Goal: Answer question/provide support

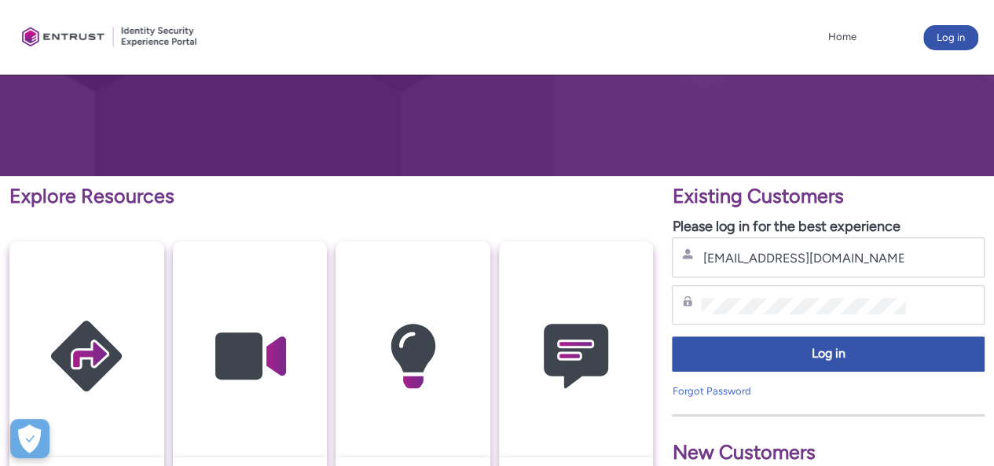
click at [762, 296] on div "Password" at bounding box center [828, 305] width 292 height 20
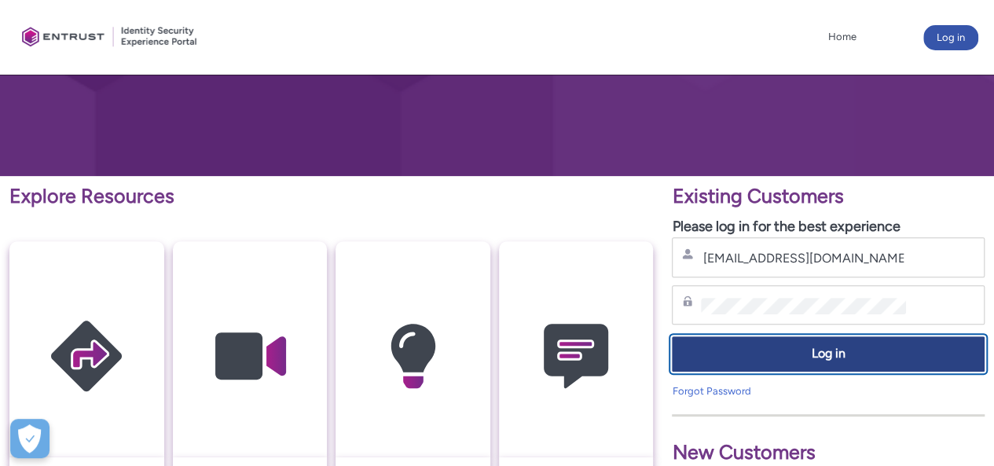
click at [783, 342] on button "Log in" at bounding box center [828, 353] width 313 height 35
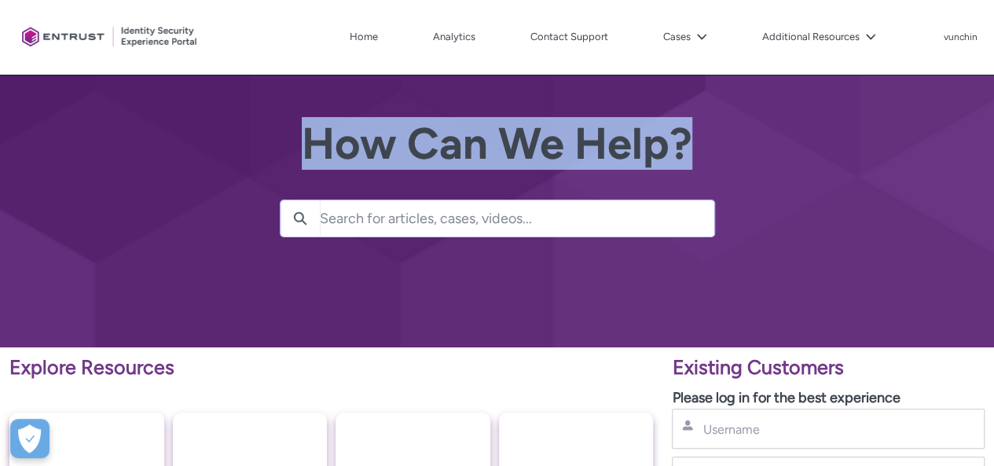
drag, startPoint x: 992, startPoint y: 166, endPoint x: 993, endPoint y: 205, distance: 39.3
click at [993, 205] on div at bounding box center [497, 173] width 994 height 347
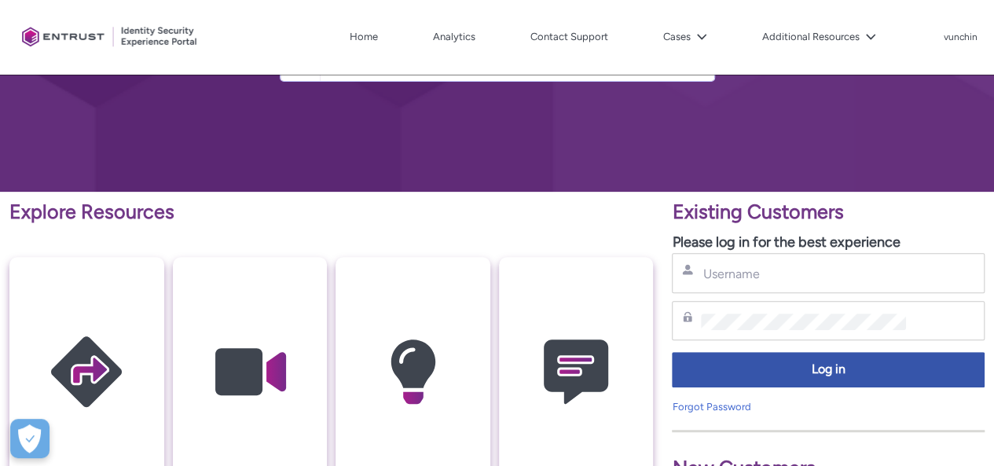
scroll to position [149, 0]
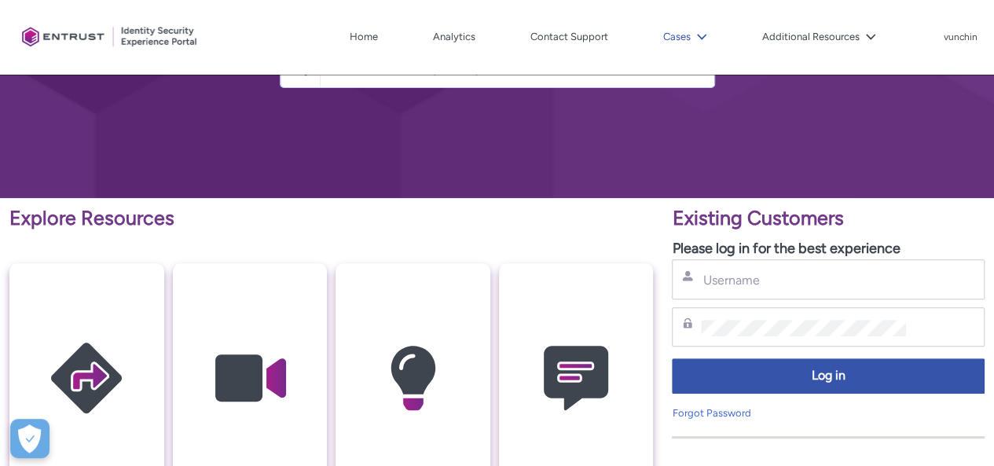
click at [703, 40] on icon at bounding box center [701, 36] width 11 height 11
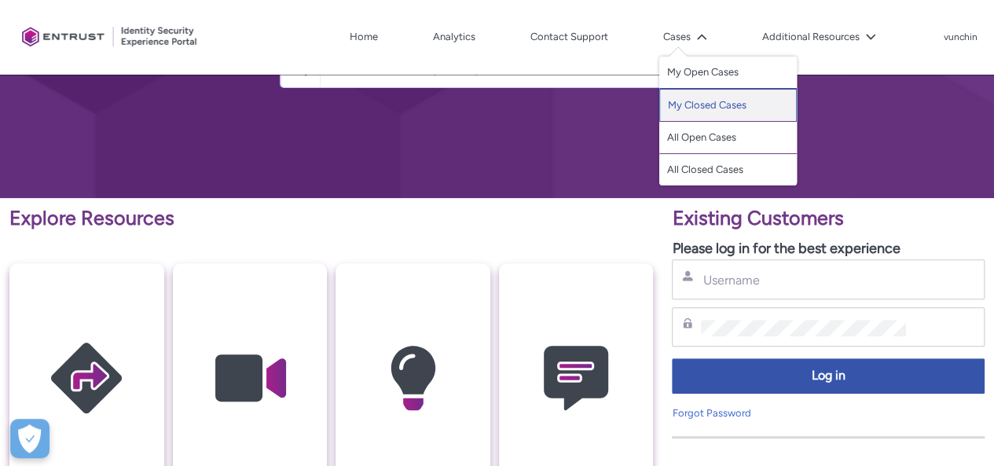
click at [724, 113] on link "My Closed Cases" at bounding box center [727, 105] width 137 height 33
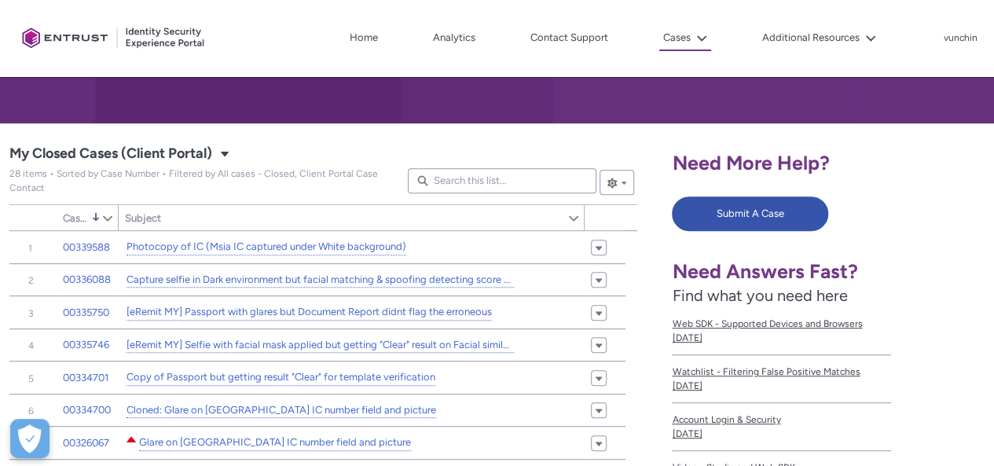
scroll to position [231, 0]
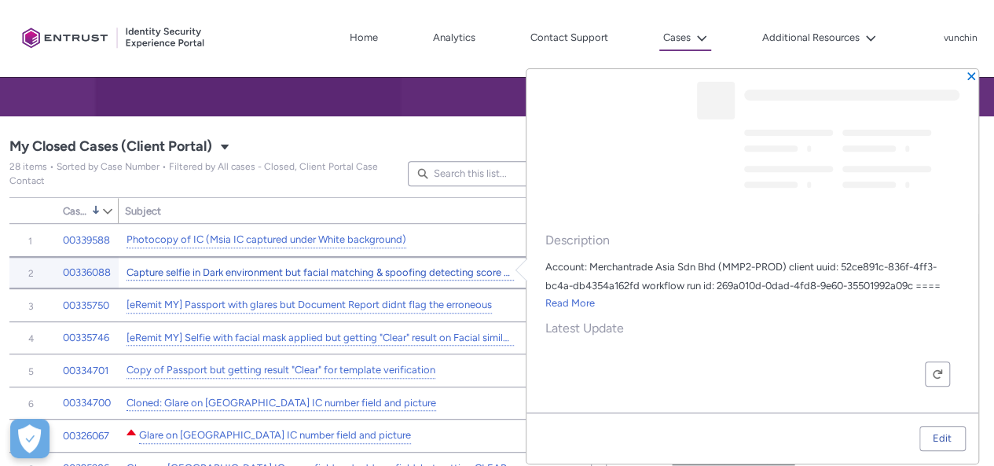
click at [270, 277] on link "Capture selfie in Dark environment but facial matching & spoofing detecting sco…" at bounding box center [319, 273] width 387 height 16
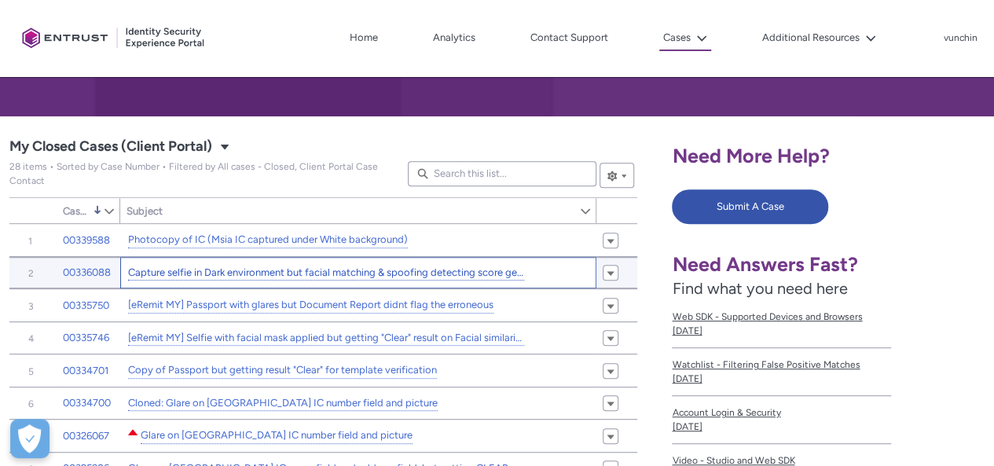
type input "81"
type input "606"
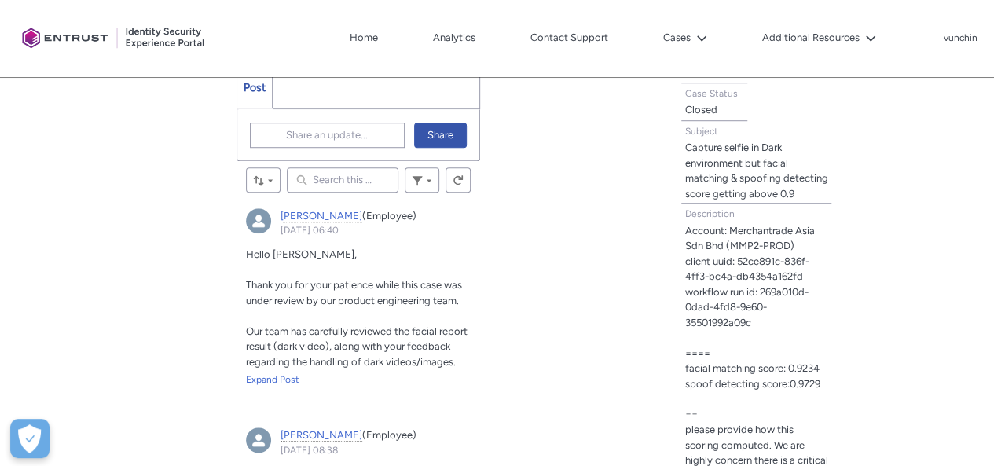
scroll to position [508, 0]
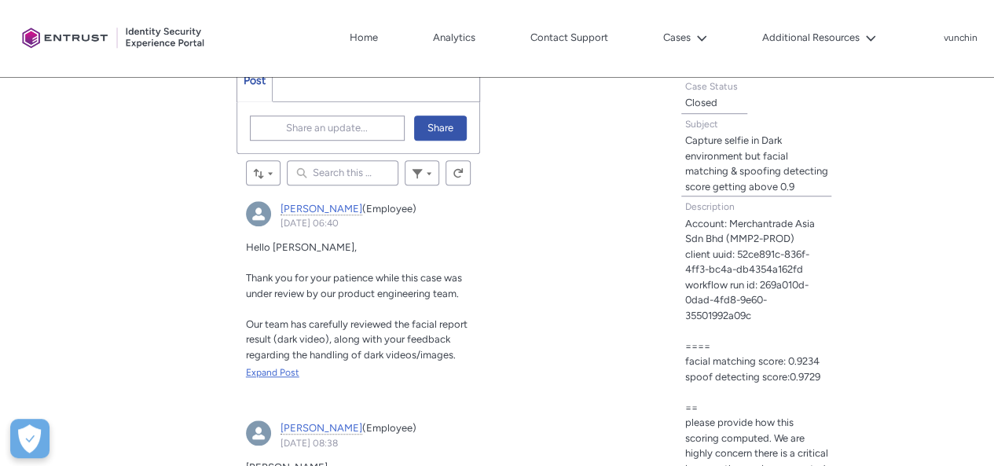
click at [286, 373] on div "Expand Post" at bounding box center [358, 372] width 225 height 14
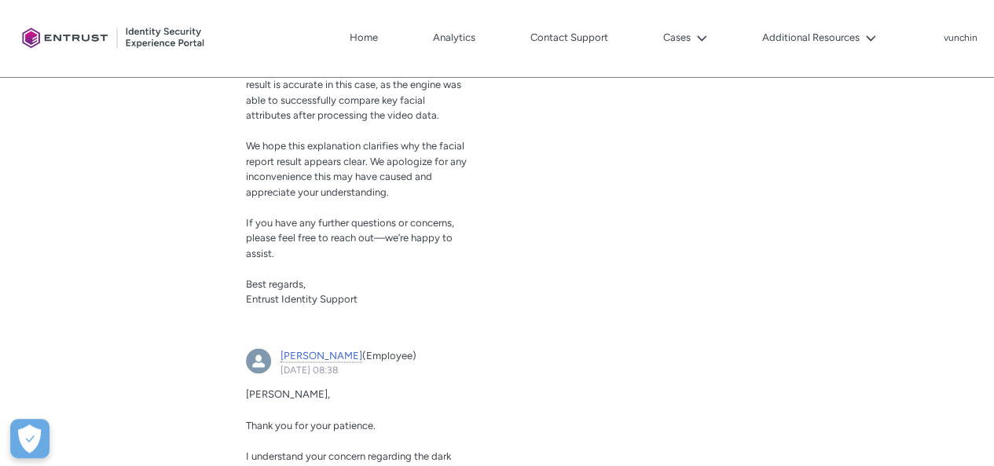
scroll to position [1136, 0]
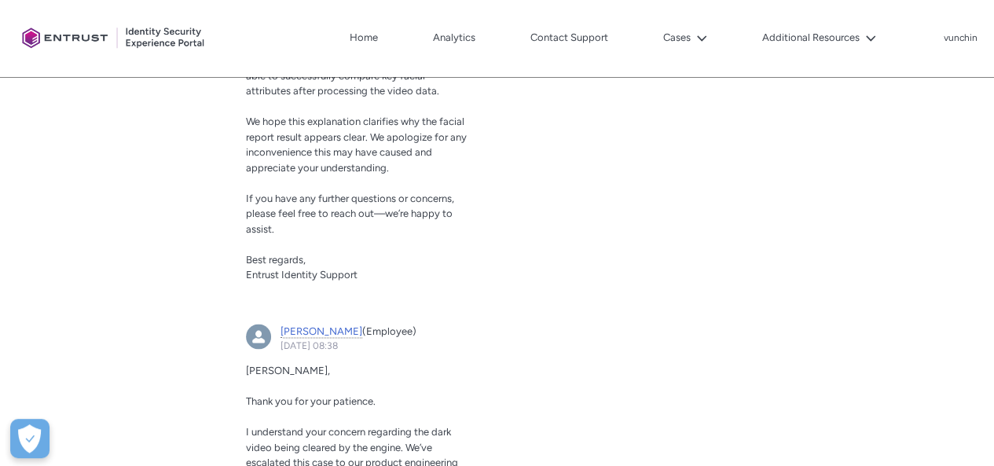
drag, startPoint x: 336, startPoint y: 224, endPoint x: 245, endPoint y: 225, distance: 91.1
copy span "Processed photo:"
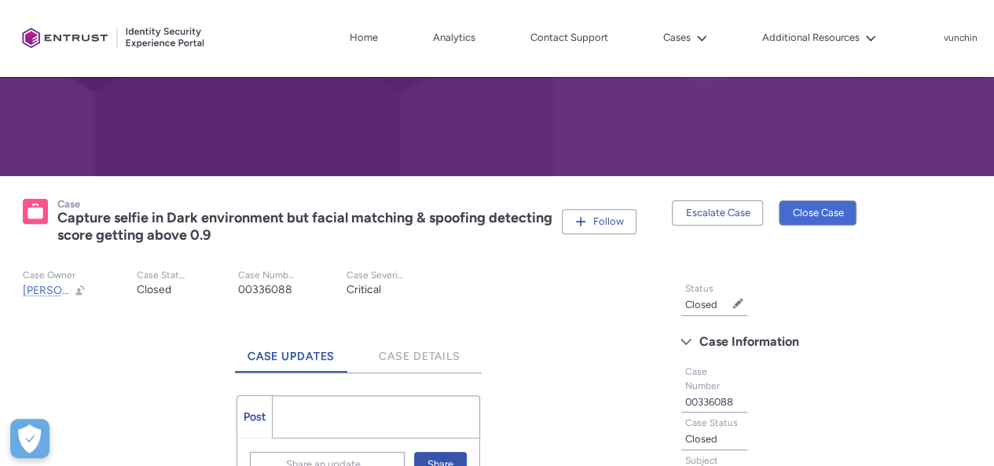
scroll to position [115, 0]
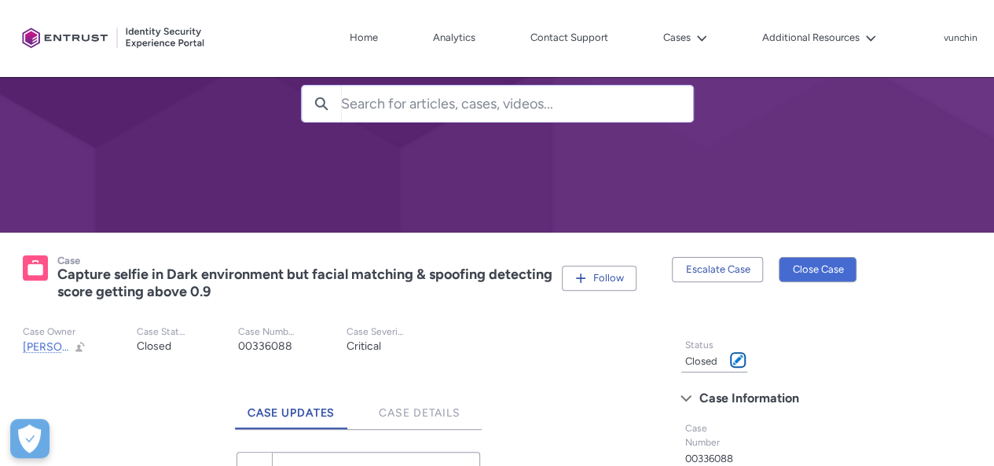
click at [740, 362] on span at bounding box center [737, 359] width 11 height 11
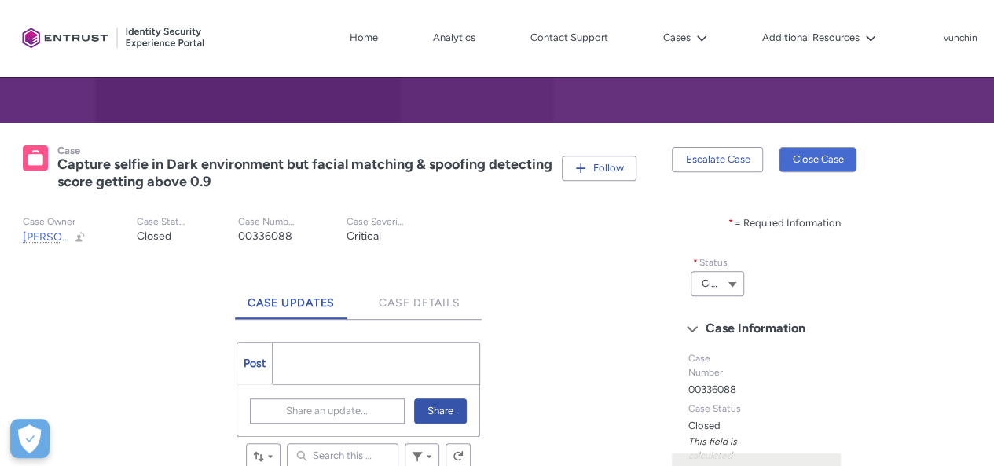
scroll to position [272, 0]
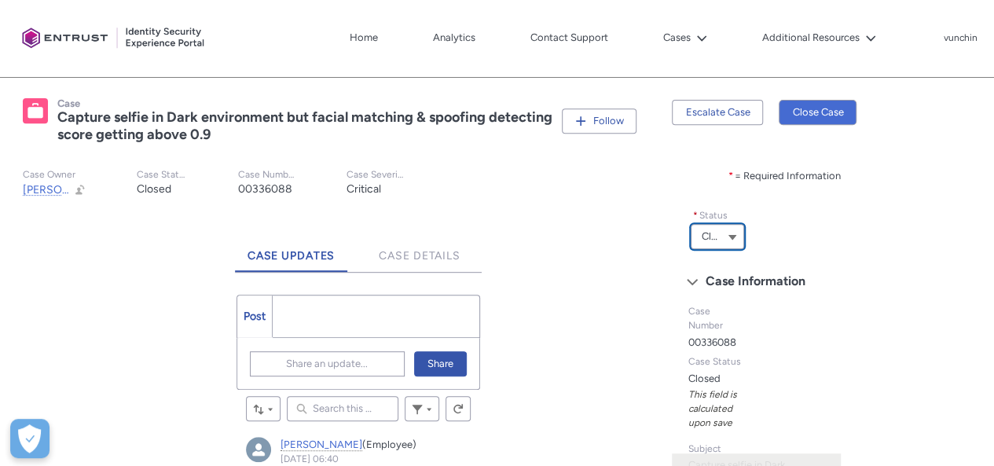
click at [719, 246] on button "Closed" at bounding box center [717, 236] width 53 height 25
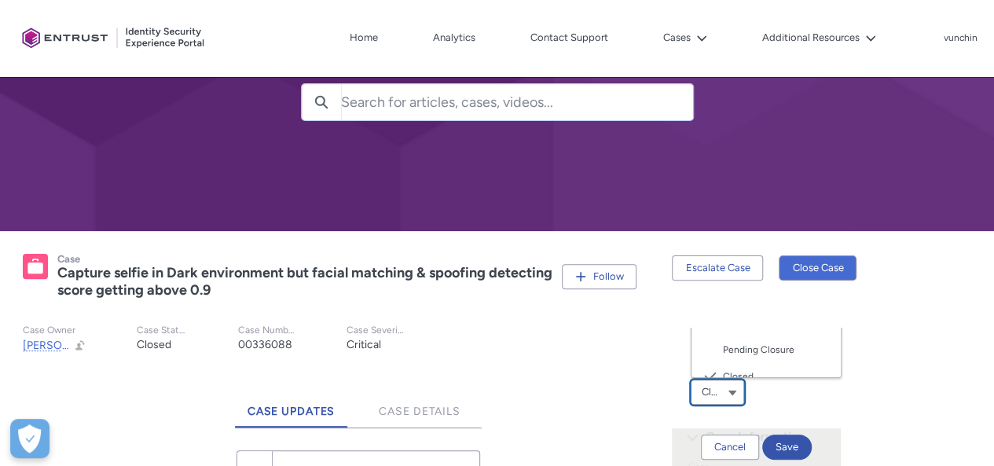
scroll to position [115, 0]
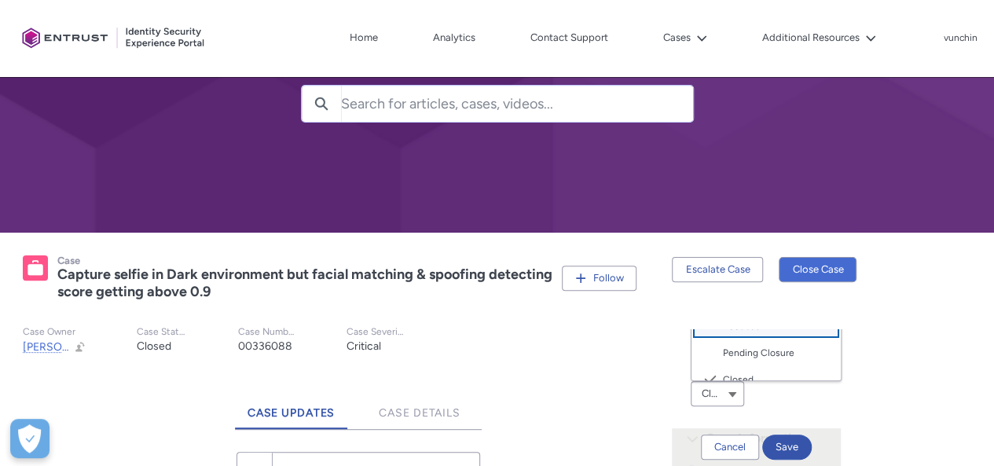
click at [742, 332] on span "Awaiting Customer Feedback" at bounding box center [764, 318] width 83 height 25
type lightning-combobox "Awaiting Customer Feedback"
type lightning-picklist "Awaiting Customer Feedback"
type records-record-picklist "Awaiting Customer Feedback"
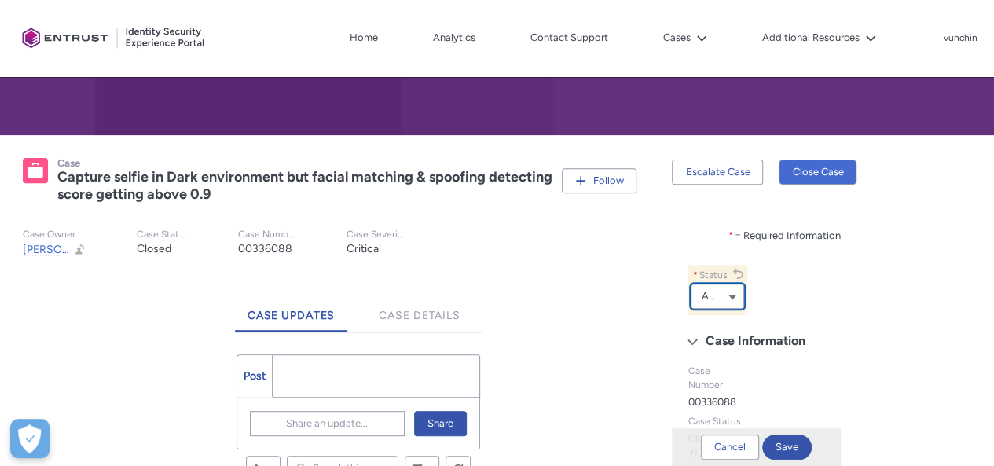
scroll to position [272, 0]
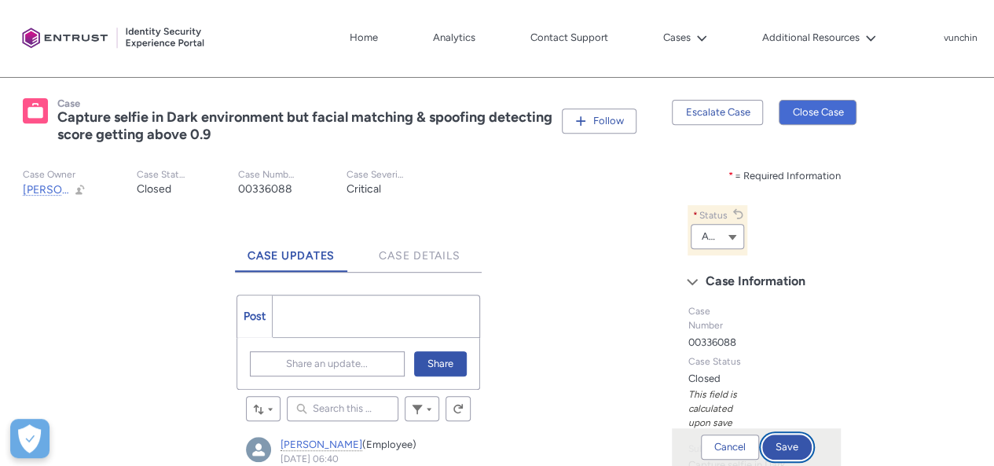
click at [773, 444] on button "Save" at bounding box center [786, 446] width 49 height 25
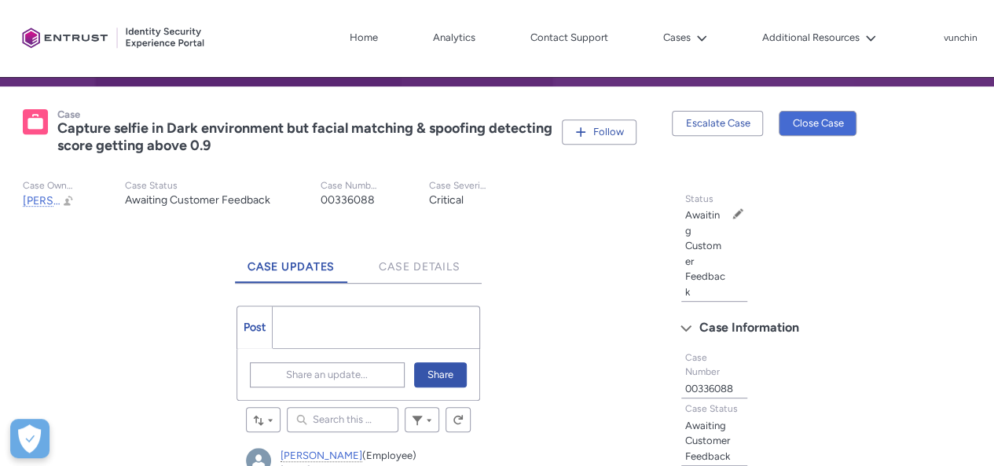
scroll to position [193, 0]
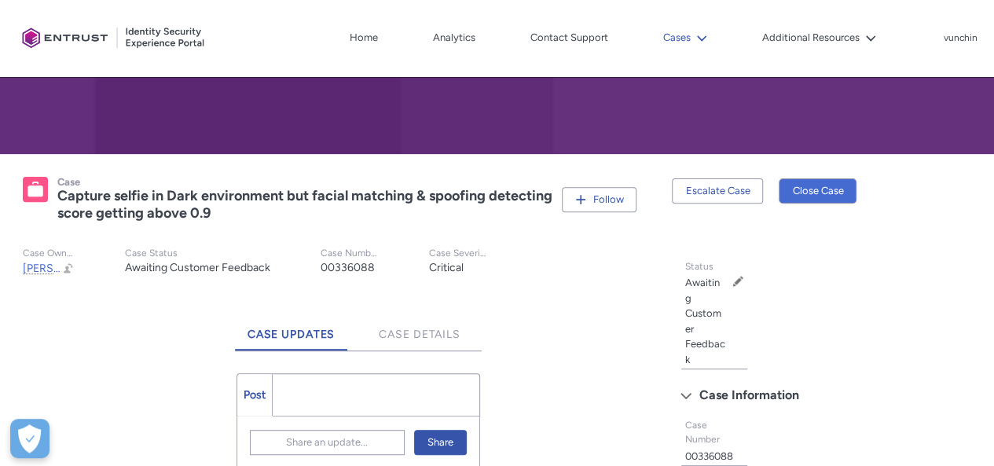
click at [685, 33] on button "Cases" at bounding box center [685, 38] width 52 height 24
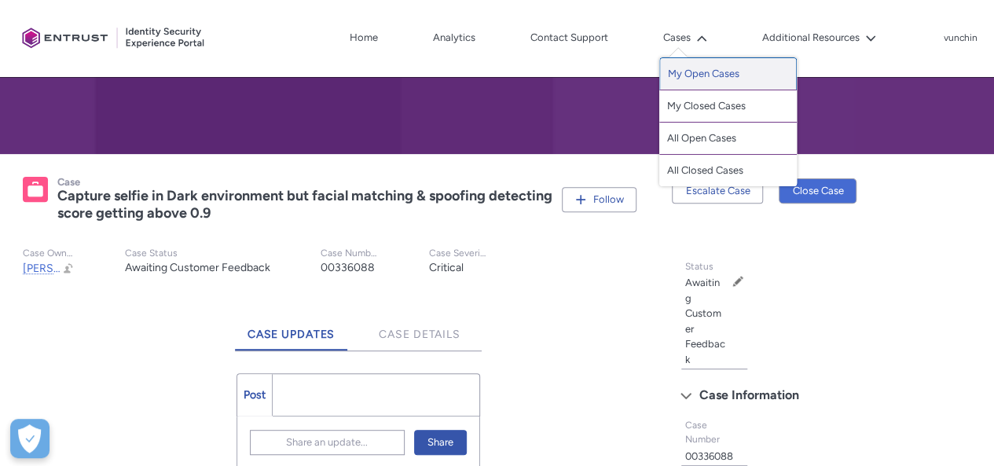
click at [702, 75] on link "My Open Cases" at bounding box center [727, 73] width 137 height 33
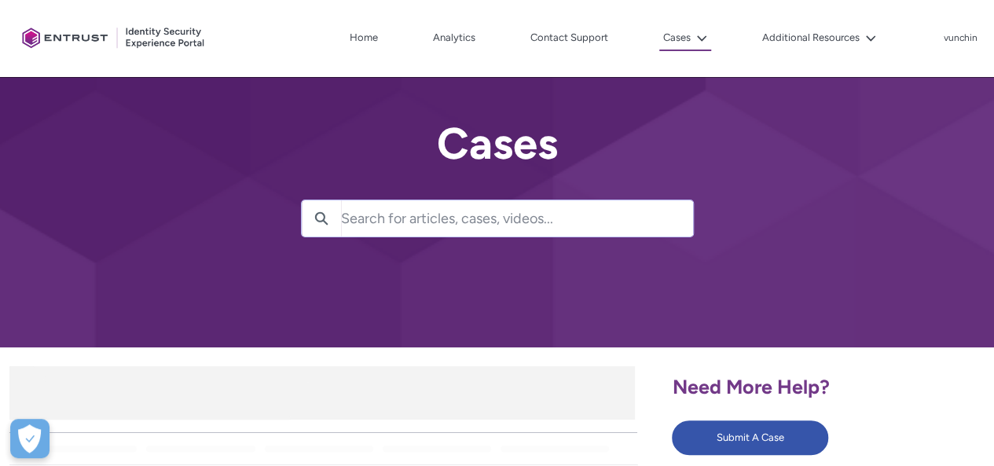
scroll to position [236, 0]
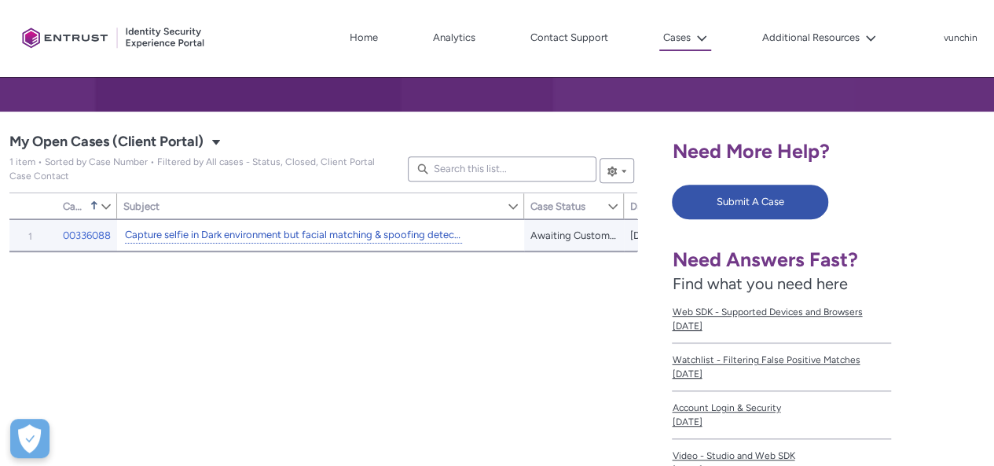
click at [376, 230] on link "Capture selfie in Dark environment but facial matching & spoofing detecting sco…" at bounding box center [293, 235] width 337 height 16
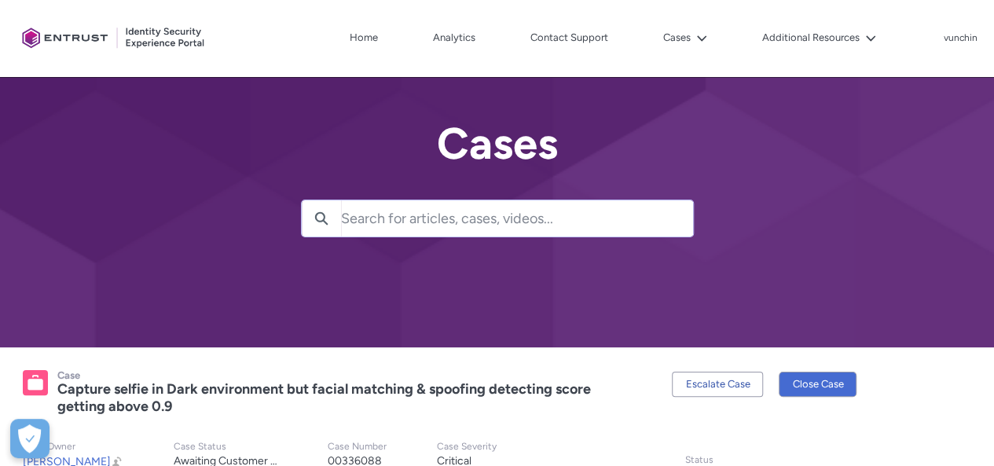
scroll to position [314, 0]
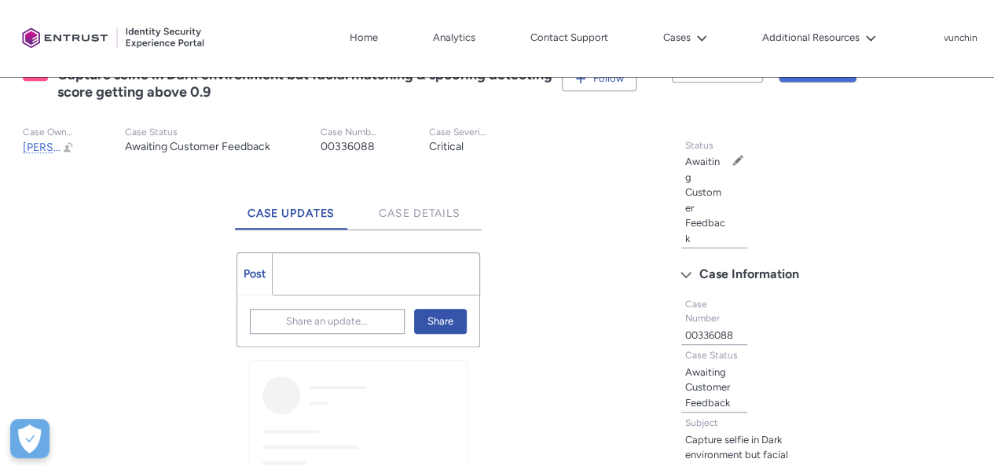
click at [363, 277] on ul "Post More" at bounding box center [358, 273] width 244 height 43
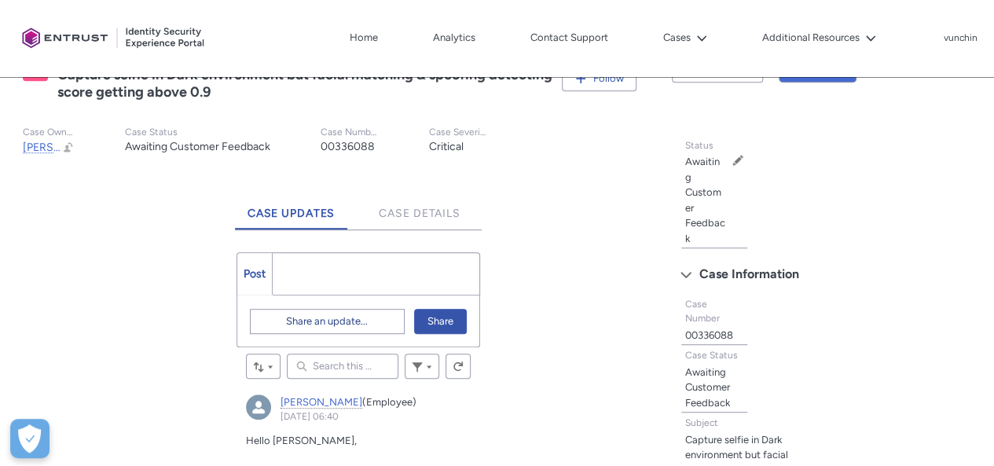
scroll to position [0, 0]
click at [332, 321] on span "Share an update..." at bounding box center [327, 322] width 82 height 24
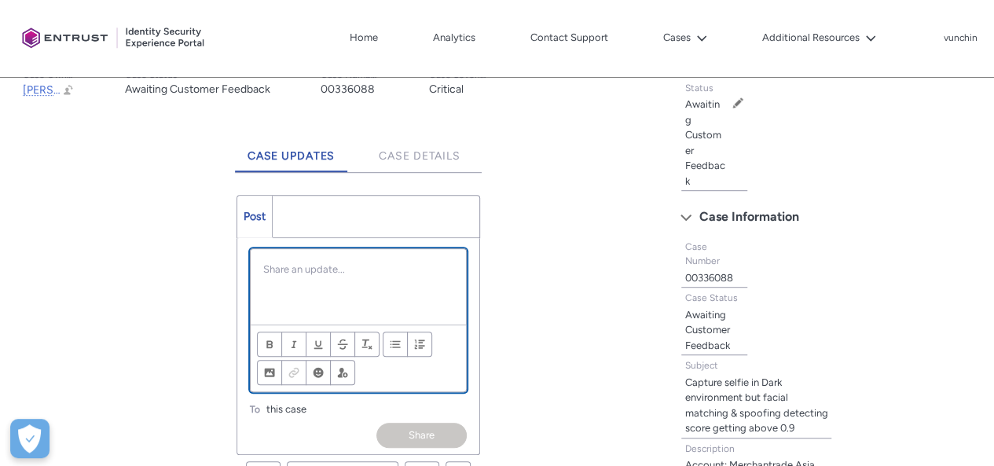
scroll to position [386, 0]
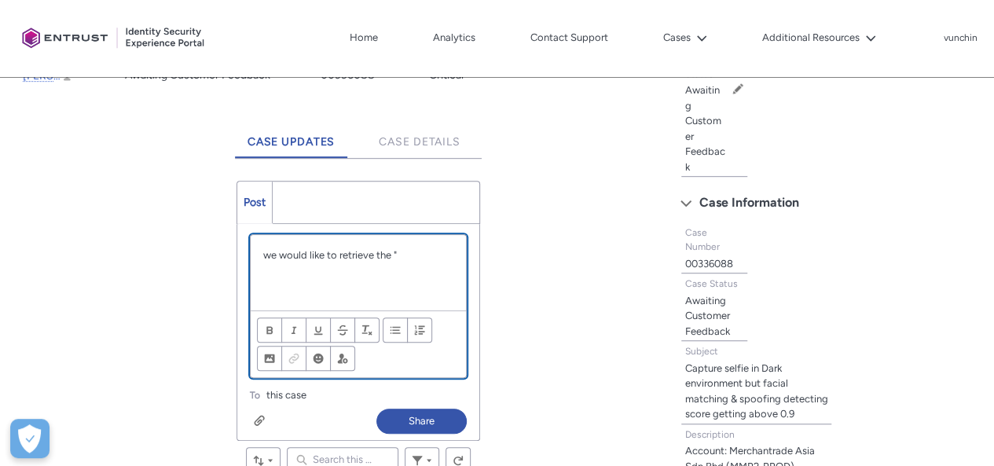
paste div "Chatter Publisher"
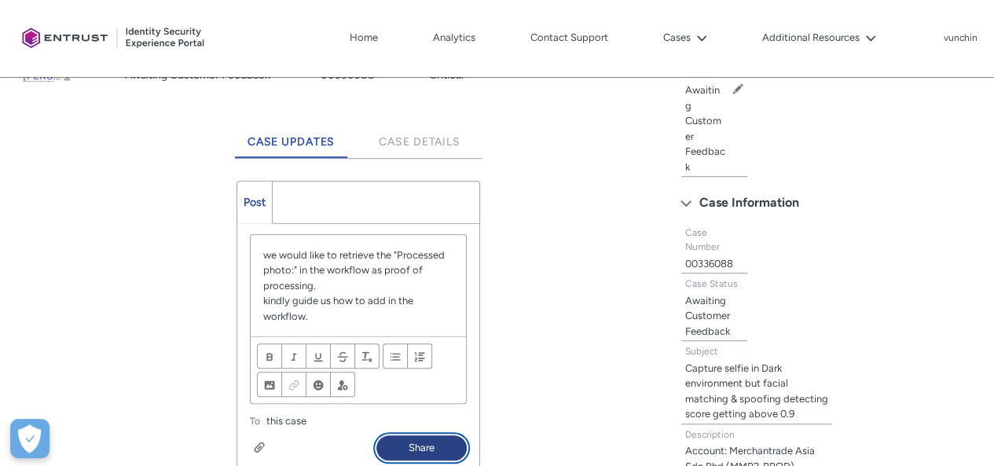
click at [431, 442] on button "Share" at bounding box center [421, 447] width 90 height 25
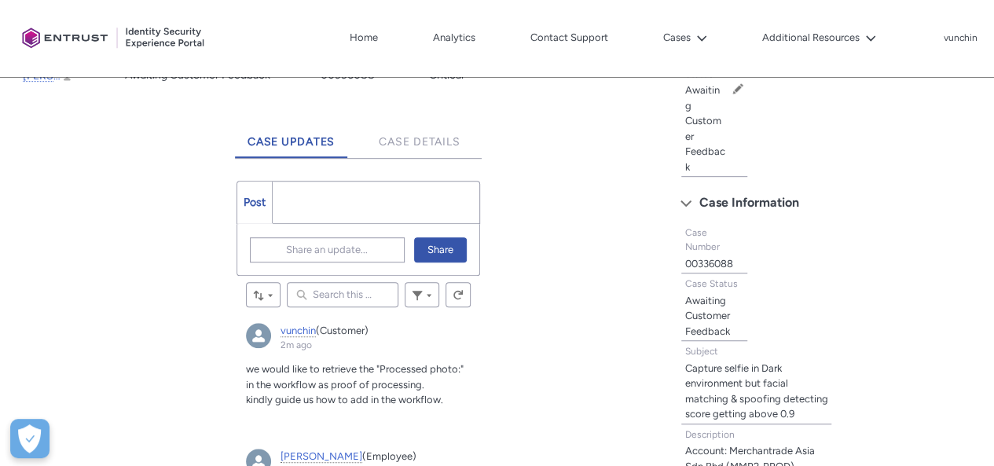
click at [885, 189] on div "Tabs Status Awaiting Customer Feedback Edit Status Case Information Case Number…" at bounding box center [828, 430] width 313 height 744
